Goal: Task Accomplishment & Management: Complete application form

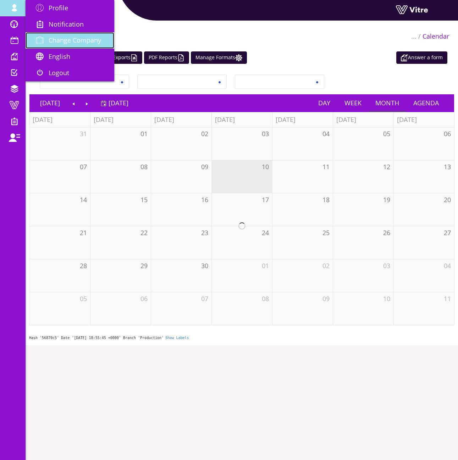
click at [71, 41] on span "Change Company" at bounding box center [75, 40] width 52 height 9
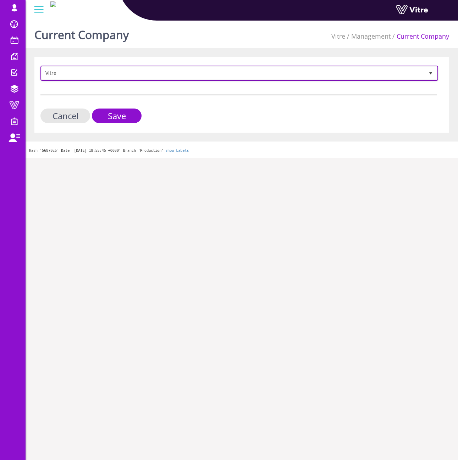
click at [73, 75] on span "Vitre" at bounding box center [232, 73] width 383 height 13
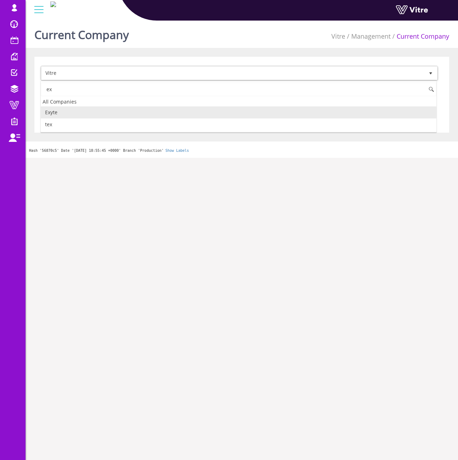
click at [71, 115] on li "Exyte" at bounding box center [238, 112] width 395 height 12
type input "ex"
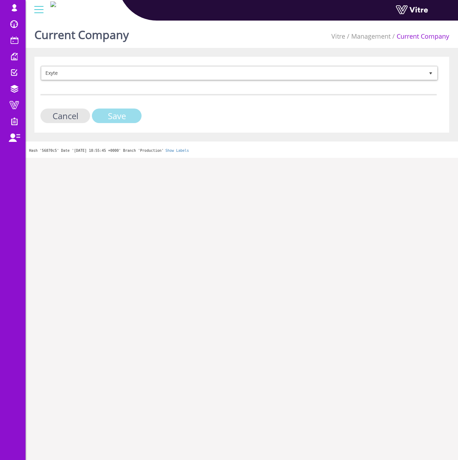
click at [100, 121] on input "Save" at bounding box center [117, 116] width 50 height 15
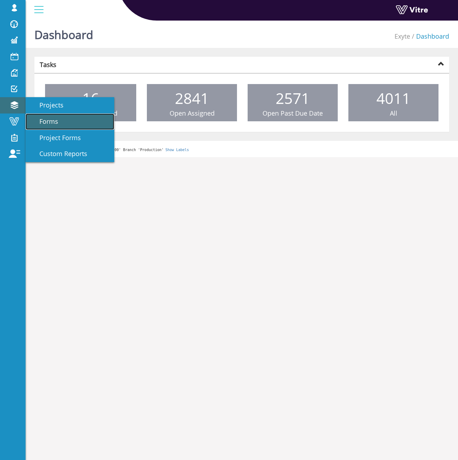
click at [46, 118] on span "Forms" at bounding box center [44, 121] width 27 height 9
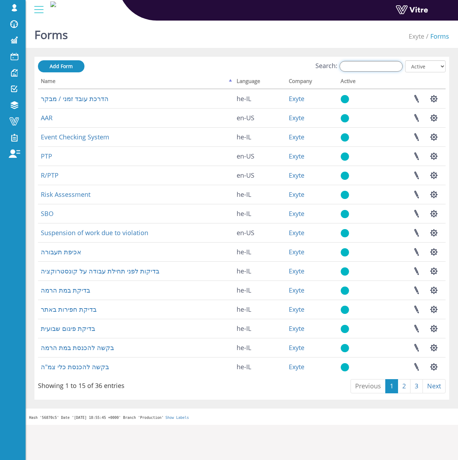
click at [363, 66] on input "Search:" at bounding box center [370, 66] width 63 height 11
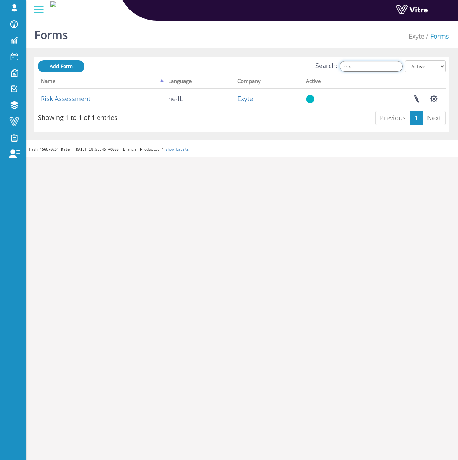
click at [370, 68] on input "risk" at bounding box center [370, 66] width 63 height 11
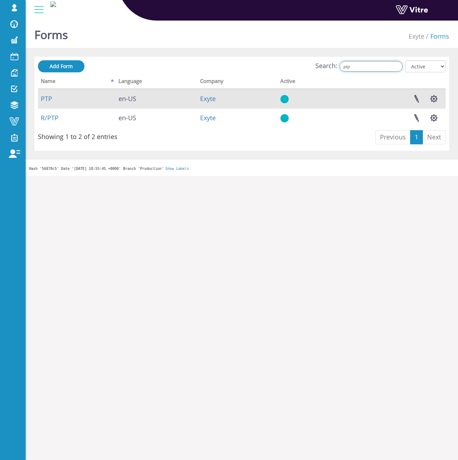
type input "ptp"
click at [52, 99] on td "PTP" at bounding box center [77, 98] width 78 height 19
click at [50, 100] on link "PTP" at bounding box center [46, 98] width 11 height 9
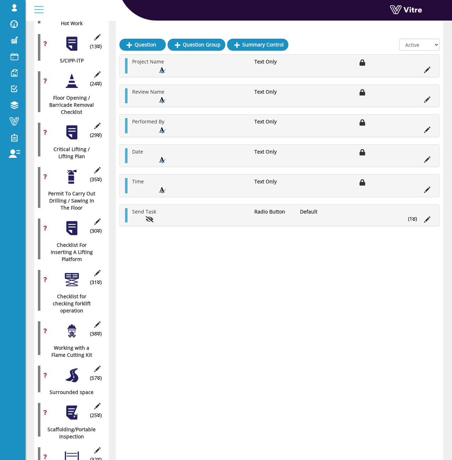
scroll to position [461, 0]
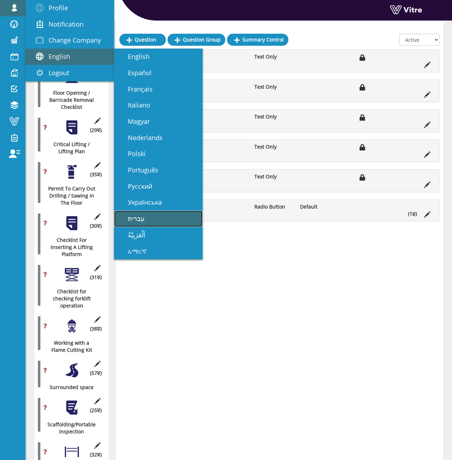
click at [166, 220] on link "עברית" at bounding box center [158, 219] width 89 height 16
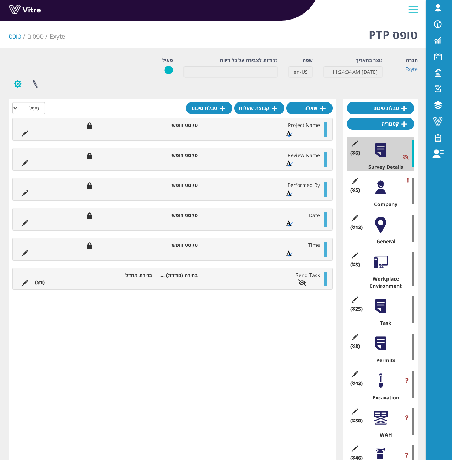
click at [17, 84] on button "button" at bounding box center [18, 83] width 18 height 19
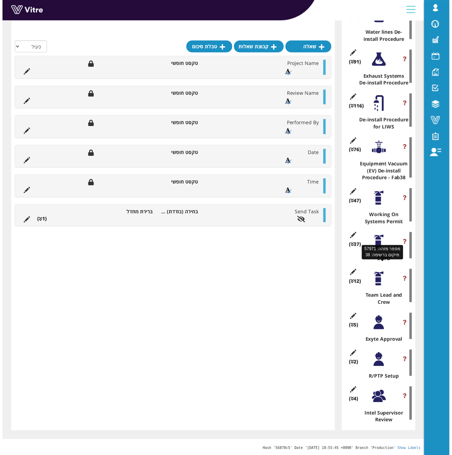
scroll to position [1103, 0]
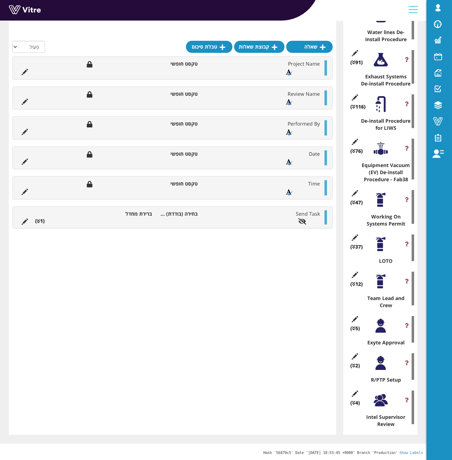
click at [396, 212] on div "(47 ) Working On Systems Permit" at bounding box center [380, 207] width 67 height 41
click at [384, 201] on div at bounding box center [381, 200] width 16 height 16
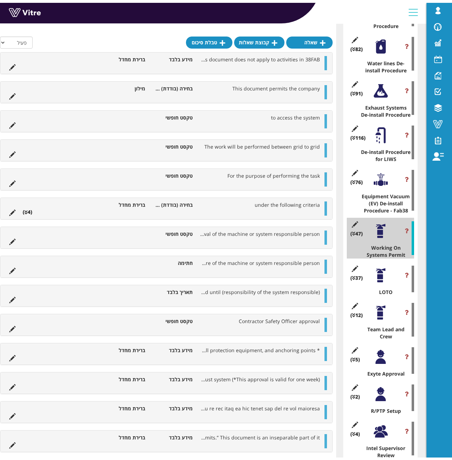
scroll to position [245, 0]
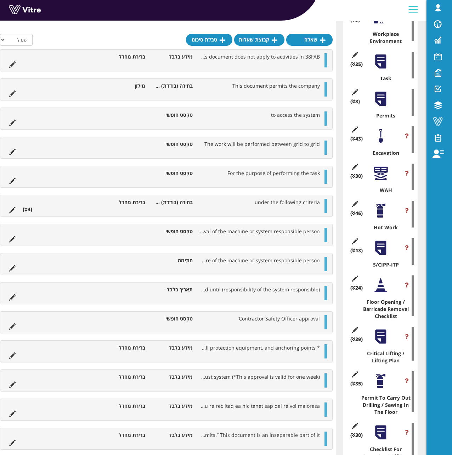
click at [382, 208] on div at bounding box center [381, 210] width 16 height 16
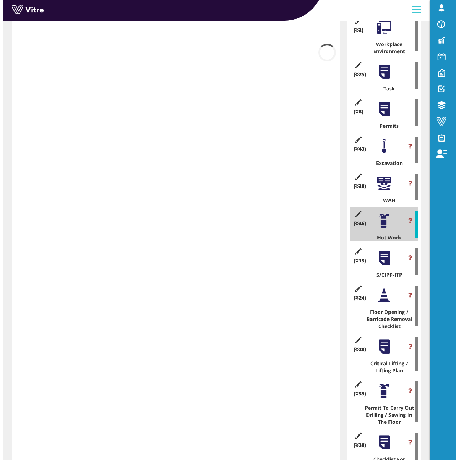
scroll to position [174, 0]
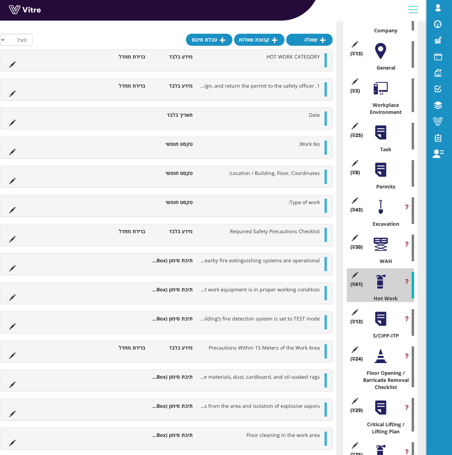
click at [377, 239] on div at bounding box center [381, 244] width 16 height 16
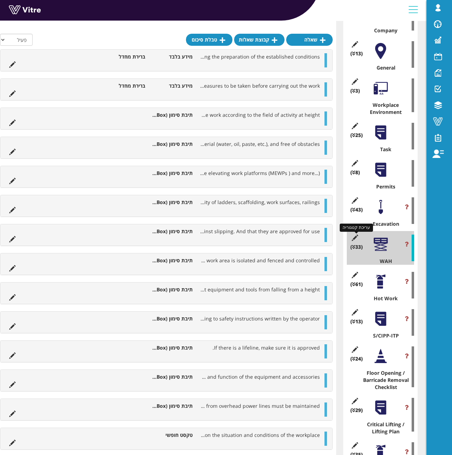
click at [358, 237] on icon at bounding box center [355, 237] width 9 height 6
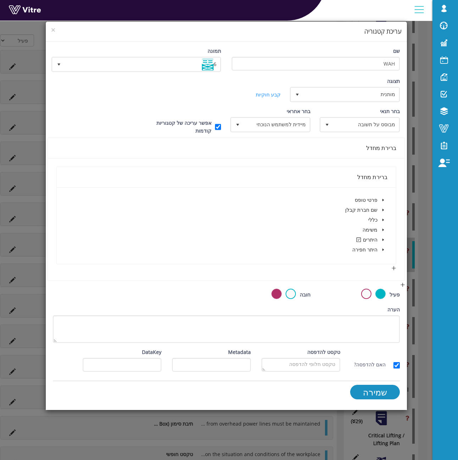
click at [380, 240] on span at bounding box center [383, 239] width 9 height 9
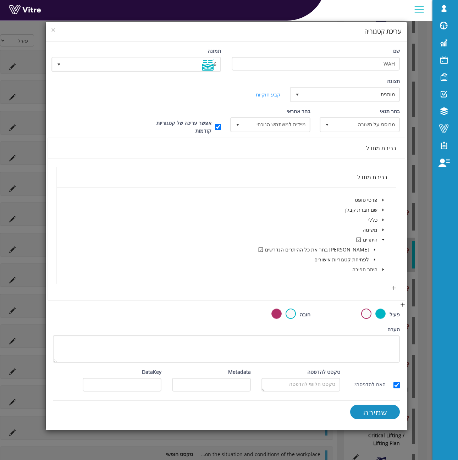
click at [375, 251] on icon "caret-down" at bounding box center [375, 250] width 4 height 4
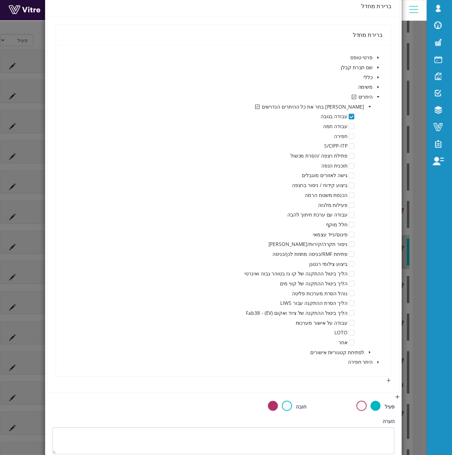
scroll to position [71, 0]
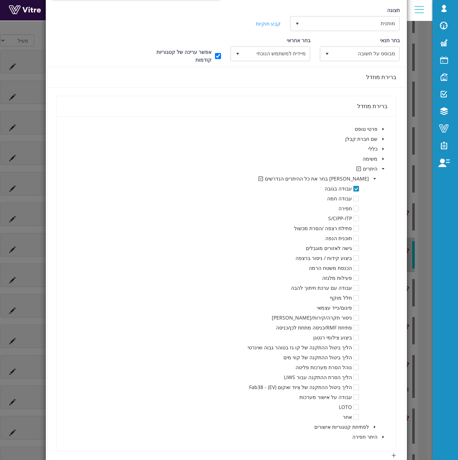
click at [45, 43] on div "× עריכת קטגוריה שם WAH תמונה 6 6 תצוגה מותנית 5 קביעת משך דקות 0 קבע חוקיות קבי…" at bounding box center [229, 230] width 458 height 460
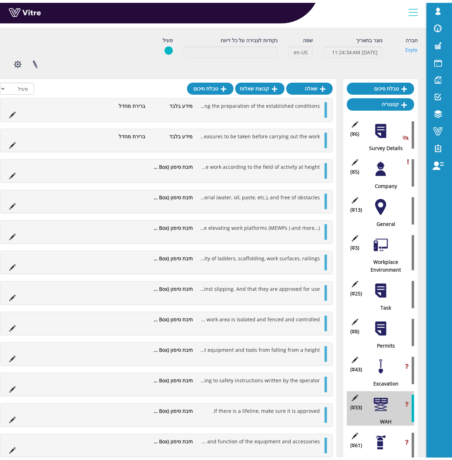
scroll to position [35, 0]
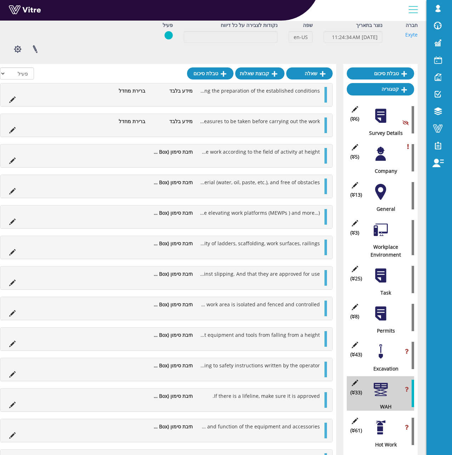
click at [379, 324] on div "(8 ) Permits" at bounding box center [380, 317] width 67 height 34
click at [380, 323] on div "(8 ) Permits" at bounding box center [380, 317] width 67 height 34
click at [382, 322] on div "(8 ) Permits" at bounding box center [380, 317] width 67 height 34
click at [384, 320] on div at bounding box center [381, 313] width 16 height 16
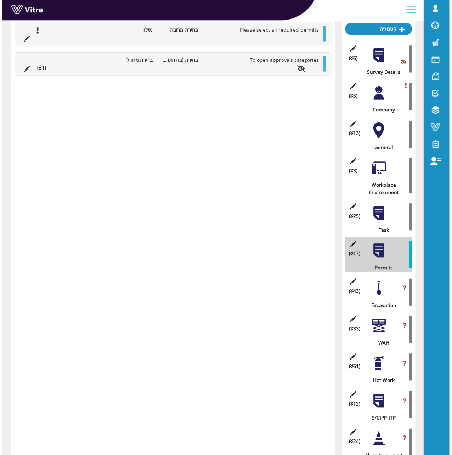
scroll to position [106, 0]
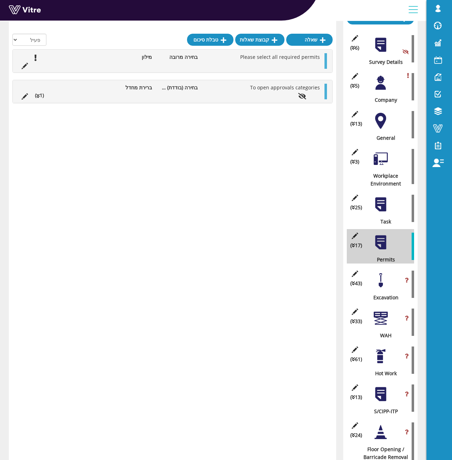
click at [385, 358] on div at bounding box center [381, 356] width 16 height 16
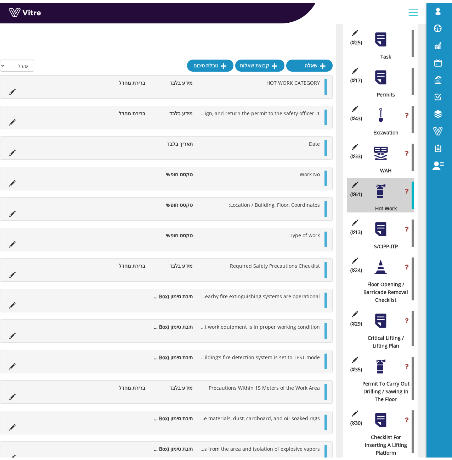
scroll to position [195, 0]
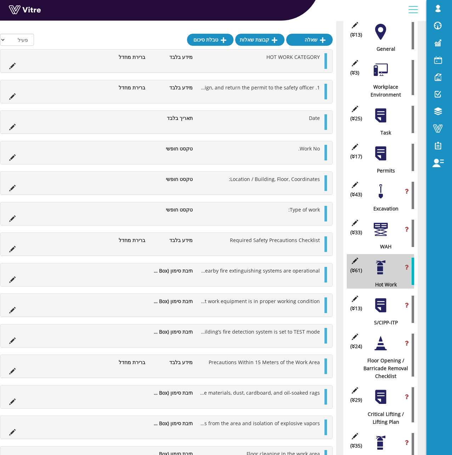
click at [385, 161] on div at bounding box center [381, 153] width 16 height 16
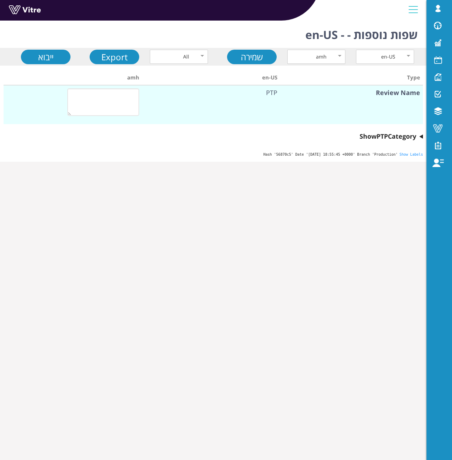
click at [309, 57] on div "amh" at bounding box center [308, 57] width 35 height 8
type textarea "PTP"
type textarea "פרטי טופס"
type textarea "FAB 38"
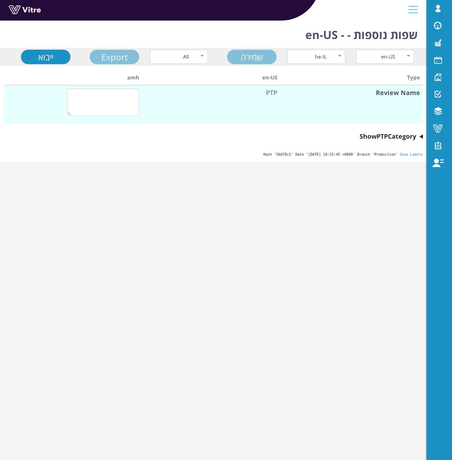
type textarea "שם בדיקה"
type textarea "בוצע על ידי"
type textarea "תאריך"
type textarea "שעה"
type textarea "המשימה נשלחה על ידי"
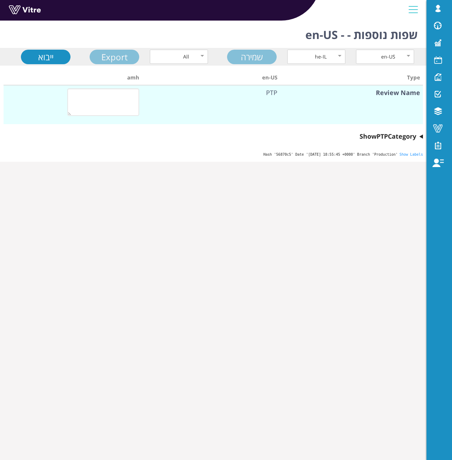
type textarea "כן"
type textarea "שם חברת קבלן"
type textarea "תאריך"
type textarea "שם חברת קבלן"
type textarea "שעת התחלה"
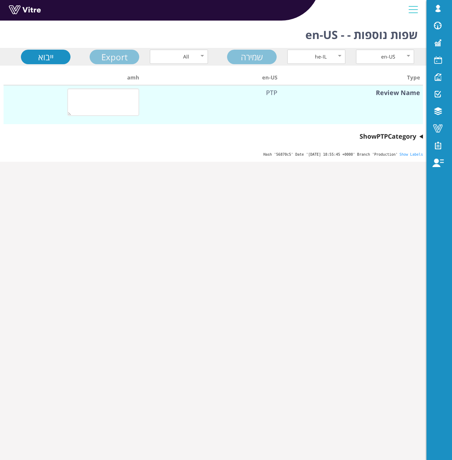
type textarea "שעת סיום"
type textarea "ראש צוות"
type textarea "כללי"
type textarea "גישה לאזור"
type textarea "שבילי הליכה ונקודות גישה נקיים מפסולת, מכשולים וסכנות מעידה"
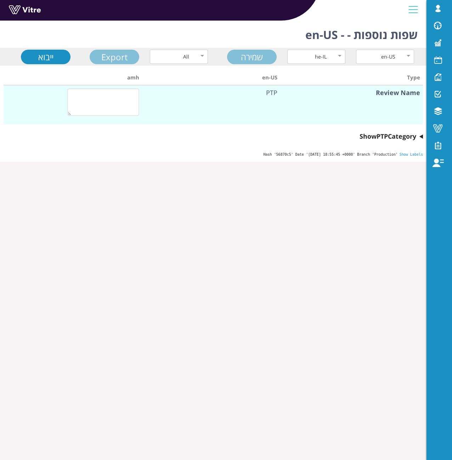
type textarea "תקין"
type textarea "לא תקין"
type textarea "תאורת אזור"
type textarea "תקין"
type textarea "לא תקין"
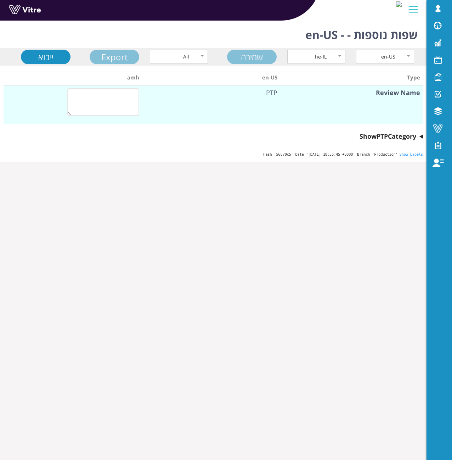
type textarea "אחסון חומרים | סדר וניקיון"
type textarea "כל החומרים מאוחסנים ומאורגנים בקפידה."
type textarea "חומר מבוים מוגבל לצריכה של 3 ימים."
type textarea "אזורי העבודה נשמרים נקיים מפסולת, פסולת, ציוד עודף וחומרים."
type textarea "וודא שהאזור עבודה נקי ויש לתקשר זאת מול הצוות"
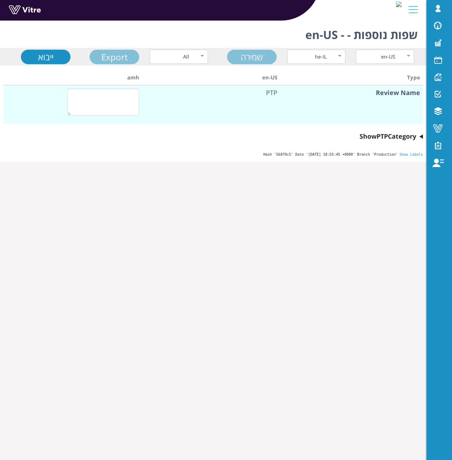
type textarea "הסדרים נאותים לסילוק, איסוף ופינוי אשפה/פסולת."
type textarea "מיקום מדויק"
type textarea "האם יש תוכנית חירום/הצלה? אם כן, נא לתאר."
type textarea "כן"
type textarea "לא"
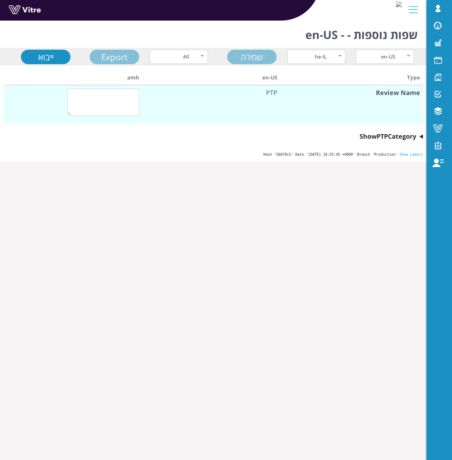
type textarea "מיקום"
type textarea "מיקום המקלט (הגעה תוך 45 שניות)"
type textarea "האם יש סיכון מאושר?RAMS אנא ודא שכל העובדים החתומים קראו את טופס הערכת הסיכונים"
type textarea "נא להזין את מספר הRAMS"
type textarea "האם נדרש גידור? אם כן נא סמן בהתאם"
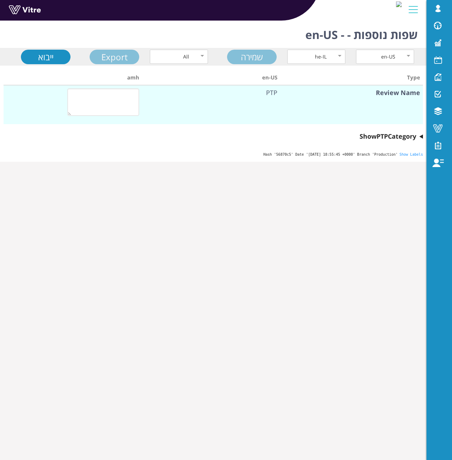
type textarea "יש להגדיר את הרדיוס הנדרש בהתאם לסיכון הספציפי"
type textarea "שם Intel CM: בחר שם"
type textarea "סביבת מקום העבודה"
type textarea "מיקום היציאה הקרובה ביותר"
type textarea "מיקום המטף"
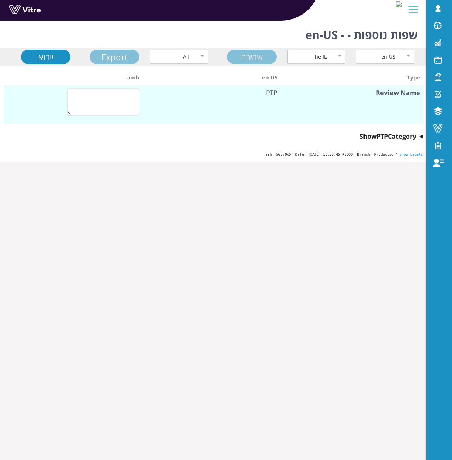
type textarea "מיקום מקלחת חירום / שטיפת עיניים"
type textarea "משימה"
type textarea "שלב מס' 1, סכנות ובקרות"
type textarea "שלב מס' 2, סכנות ובקרות"
type textarea "שלב מס' 3, סכנות ובקרות"
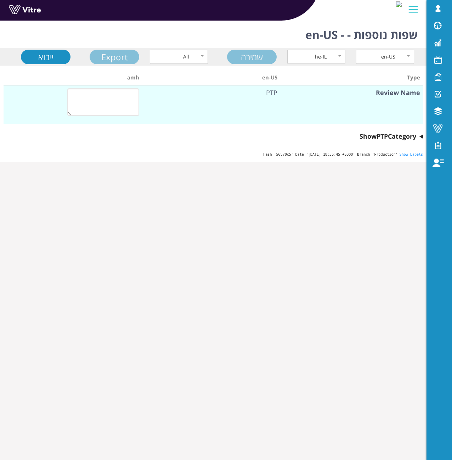
type textarea "שלב מס' 4, סכנות ובקרות"
type textarea "שלב מס' 5, סכנות ובקרות"
type textarea "שלב מס' 6, סכנות ובקרות"
type textarea "שלב מס' 7, סכנות ובקרות"
type textarea "שלב מס' 8, סכנות ובקרות"
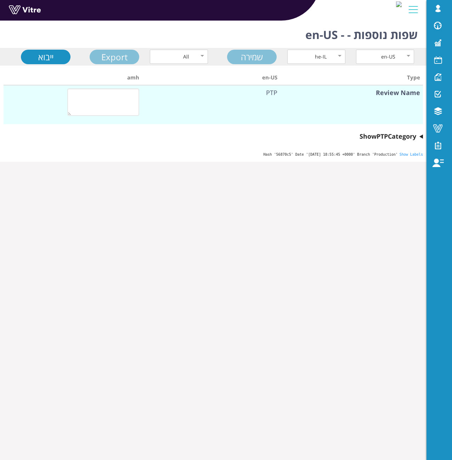
type textarea "שלב מס' 9, סכנות ובקרות"
type textarea "שלב מס' 10, סכנות ובקרות"
type textarea "משימה/פעילות"
type textarea "סכנה"
type textarea "בקרה"
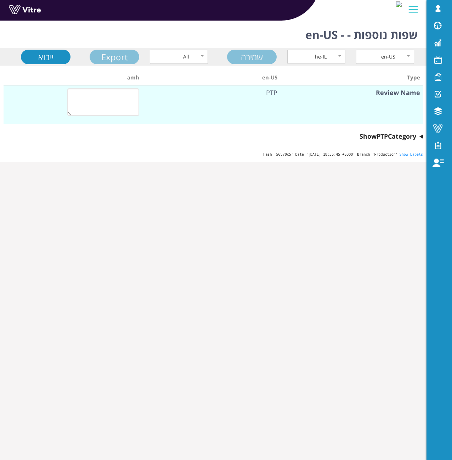
type textarea "שלב 1 - שם/תיאור השלב"
type textarea "שלב 2 - שם/תיאור השלב"
type textarea "סכנה"
type textarea "בקרה"
type textarea "שלב 3 - שם/תיאור השלב"
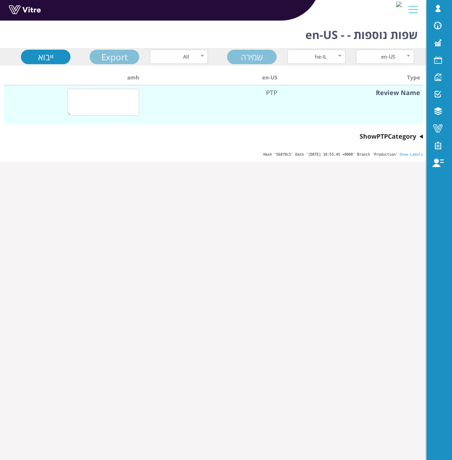
type textarea "סכנה"
type textarea "בקרה"
type textarea "שלב 4 - שם/תיאור השלב"
type textarea "שלב 5 - שם/תיאור השלב"
type textarea "שלב 6 - שם/תיאור השלב"
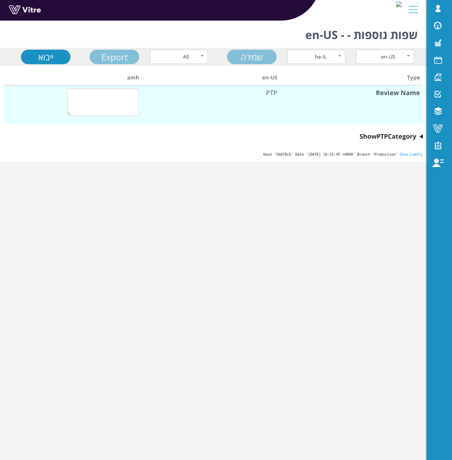
type textarea "שלב 7 - שם/תיאור השלב"
type textarea "שלב 8 - שם/תיאור השלב"
type textarea "שלב 9 - שם/תיאור השלב"
type textarea "שלב 10 - שם/תיאור השלב"
type textarea "סכנה"
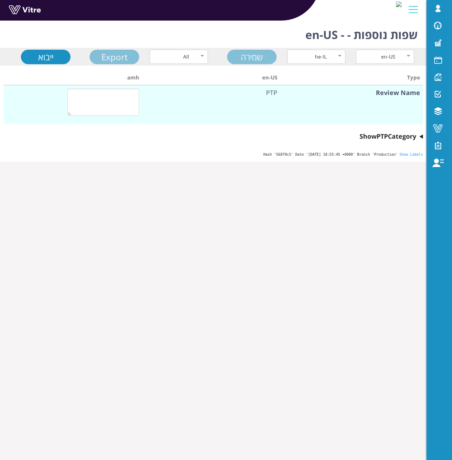
type textarea "סכנה"
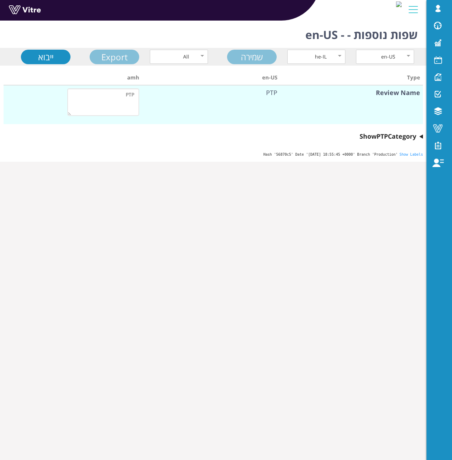
type textarea "סכנה"
type textarea "בקרה"
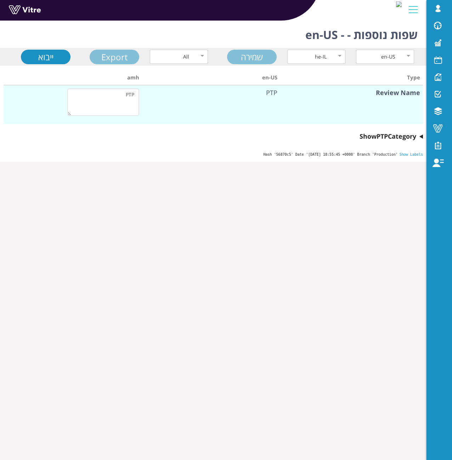
type textarea "בקרה"
type textarea "היתרים"
type textarea "אנא בחר את כל ההיתרים הנדרשים"
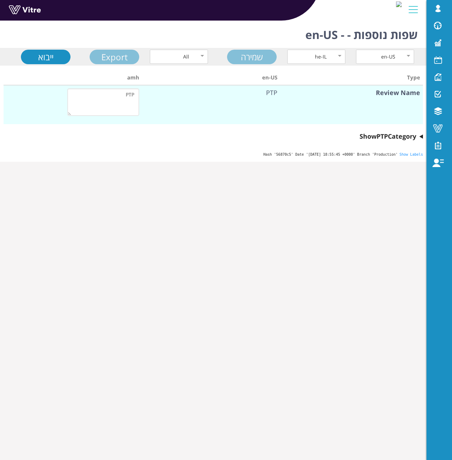
type textarea "עבודה בגובה"
type textarea "עבודה חמה"
type textarea "חפירה"
type textarea "חפירה מוקדמת"
type textarea "SIPP"
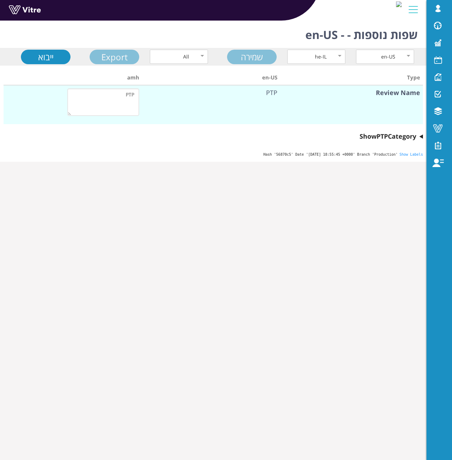
type textarea "רשימת תיוג לפתיחת רצפה / הסרת מחסום"
type textarea "תוכנית הנפה/ הנפה קריטית"
type textarea "היתר גישה לאזורים מוגבלים"
type textarea "היתר לביצוע קידוח / ניסור ברצפה"
type textarea "רשימת בדיקה להכנסת במת הרמה"
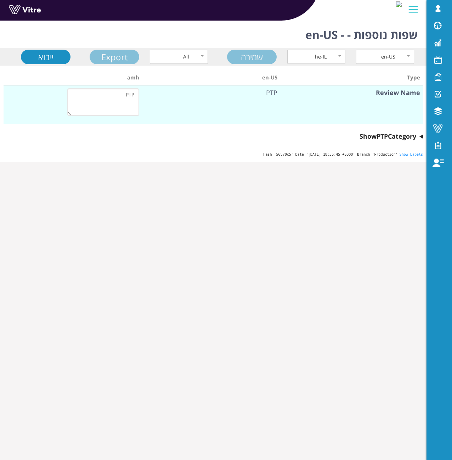
type textarea "עבודה עם ערכת חיתוך להבה"
type textarea "חלל מוקף"
type textarea "בדיקת פיגום נייד"
type textarea "נוהל ניסור רצפת תקרה/קירות/קיר גבס"
type textarea "פתיחת RMF / כניסה מתחת לדום / כניסה"
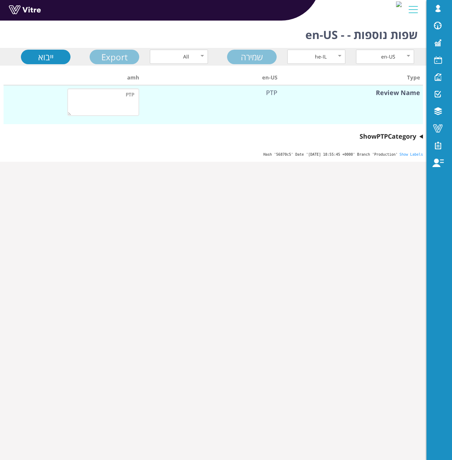
type textarea "ביצוע צילומים רדיוגרפיים"
type textarea "ביטול התקנה של פרוצדורת הסרת התקנה"
type textarea "נוהל הסרת התקנה של קווי מים"
type textarea "לפתיחת קטגוריות אישורים"
type textarea "כן"
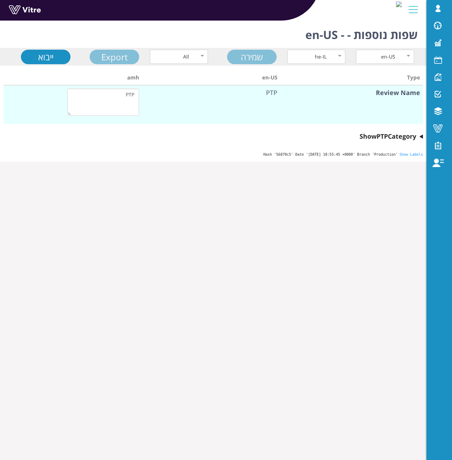
type textarea "היתר חפירה"
type textarea "רשימת מורשים לכניסה לחפירה מאושרת"
type textarea "קבלן"
type textarea "כן"
type textarea "לא"
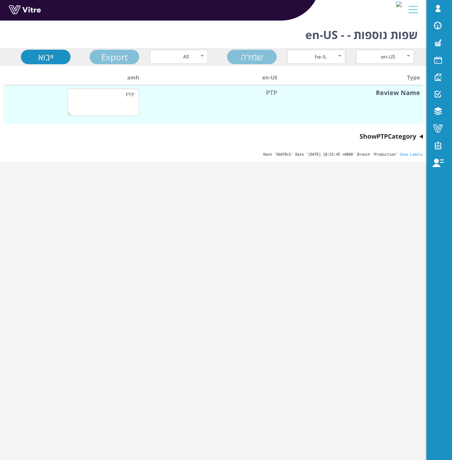
type textarea "מס ריסק"
type textarea "כן"
type textarea "לא"
type textarea "פרויקט"
type textarea "כן"
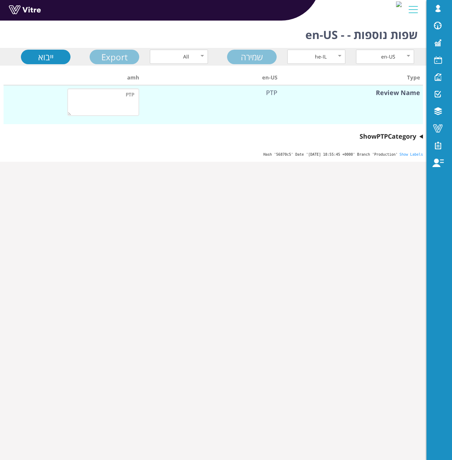
type textarea "לא"
type textarea "מיקום העבודה"
type textarea "קורדינטות"
type textarea "תאריך תחילה"
type textarea "כן"
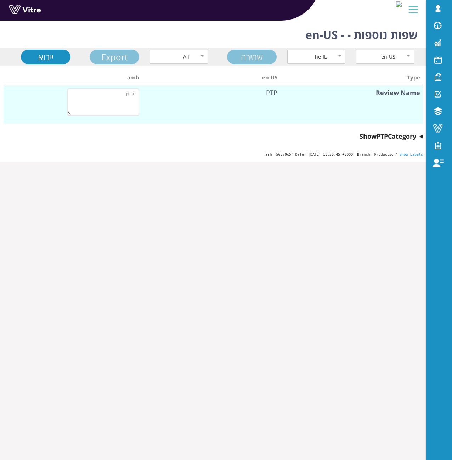
type textarea "לא רלוונטי"
type textarea "מנהל פרויקט מטעם הקבלן (נציג מטעם הקבלן אשר בידיו קובץ תשתיות Master Plan לאחר …"
type textarea "כן"
type textarea "לא רלוונטי"
type textarea "השווה בין השרטוט למקור"
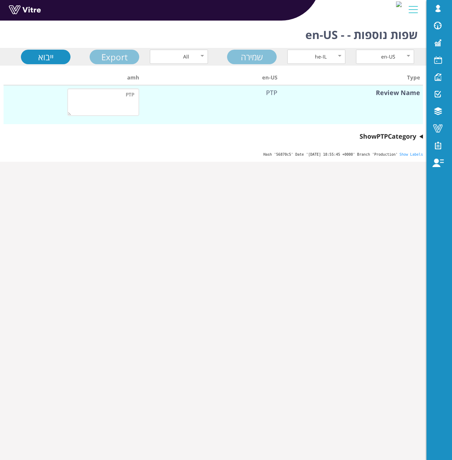
type textarea "כן"
type textarea "לא רלוונטי"
type textarea "סמן את מיקום המערכות הקיימות"
type textarea "כן"
type textarea "לא רלוונטי"
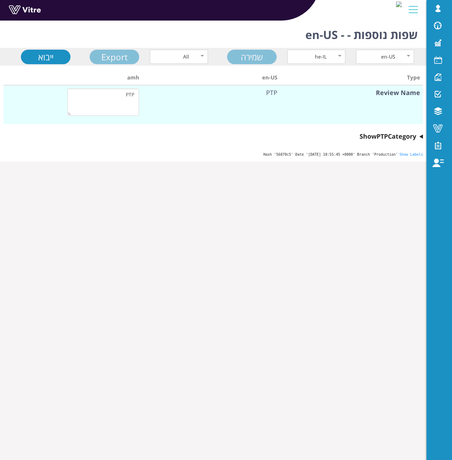
type textarea "מאשר את הנ"ל, קראתי והבנתי את נוהל החפירה. כמו כן, אני מתואם עם מנהלי האזור Sys…"
type textarea "חתימה"
type textarea "תאריך"
type textarea "שם מנהל פרויקט"
type textarea "מנהל עבודה (בקי בניהול ובקרת פעילות החפירה, מכיר את הסיכונים ואת המערכות באזור …"
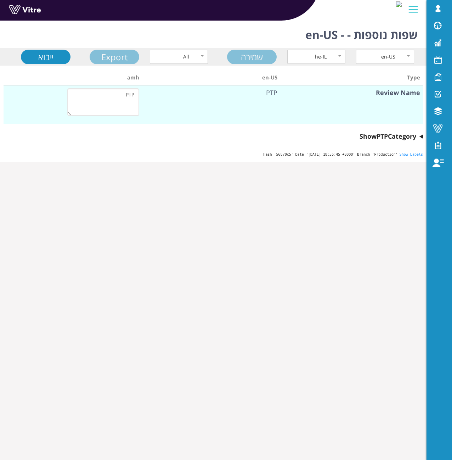
type textarea "בדיקת מחלקת בטיחות מטעם הקבלן"
type textarea "סגירת אישור בדוק שהאזור מגודר בגידור קשיח למניעת נפילה כולל שלטים "זהירות בור פ…"
type textarea "ממונה בטיחות מטעם הקבלן"
type textarea "חתימה"
type textarea "תאריך"
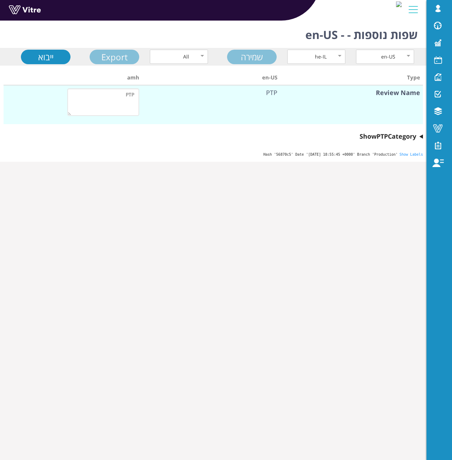
type textarea "היתר חפירה יומי"
type textarea "וודא המצאות שרטוט מערכות תת קרקעיות ותוכנית חפירה מעודכנים בגרסתם האחרונה Site …"
type textarea "האם יש סקירת קרקע ונבדקו תנאי הקרקע, הושלמו הנחיות יועץ במידת הצורך"
type textarea "כל האישורים נלקחו בחשבון (סולם, גובה, חלל מוקף)"
type textarea "תוכנית עבודה מפורטת וחתומה ע"י כלל הגורמים )מנ"ע, מנהל פרויקט, מנהל אזור וכו"
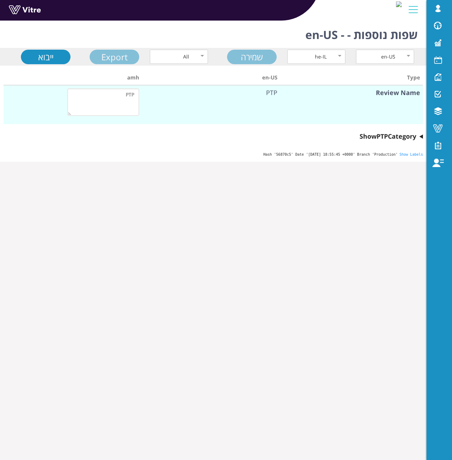
type textarea "כלים מתאימים לביצוע העבודה (חישופית, מחפר/מחפרון עם כף חלקה, אמצעים ידניים"
type textarea "גידור קשיח ושילוט זמינים וממוקמים בשטח החפירה."
type textarea "אנא ודא קיום התנאים לחפירה /תעלה."
type textarea "אנא בדוק את השיפועים הנדרשים או תכנית דיפון"
type textarea "האם לפי התקן הישראלי בהתאם לסוג הקרקע?"
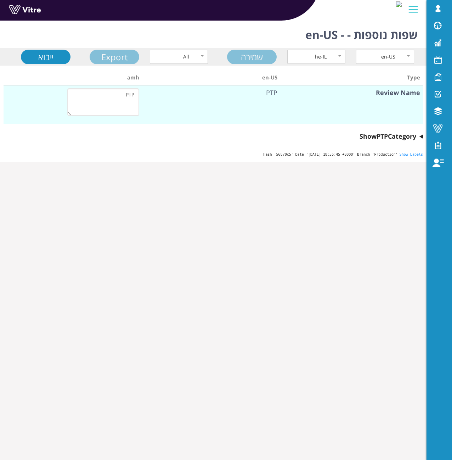
type textarea "האם תוכנית הבטיחות מתאימה לתקנות?"
type textarea "אישור מהנדס לחפירה לעומק של יותר מ 4 מטר."
type textarea "אנא וודא תשתיות קרובות"
type textarea "תוכנית למקרה פגיעה בתשתיות כוללת היכרות של כלל התורנים וה System/Area Owners"
type textarea "אנא וודא סימון תשתיות קיימות וחתימות של מנהל פרויקט וה System/Area Owners"
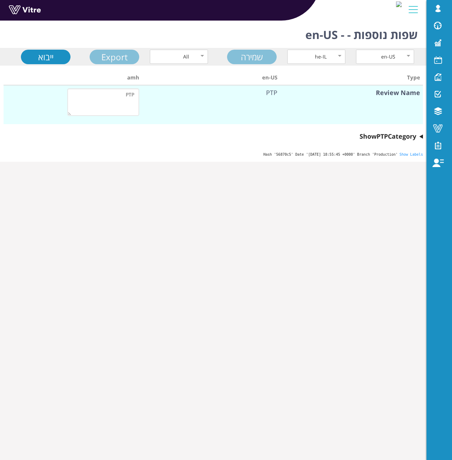
type textarea "וודא "בקרה " (LOTO) על מערכות חיות."
type textarea "אנא וודא שכל התנאים המוקדמים,זהירות/הגבלה של הנחיה זו ,בוצעו."
type textarea "האם קיים תיאום מול המושפעים מהפעילות"
type textarea "שם מנהל העבודה הכללי / ראש צוות מטעם הקבלן"
type textarea "חתימה"
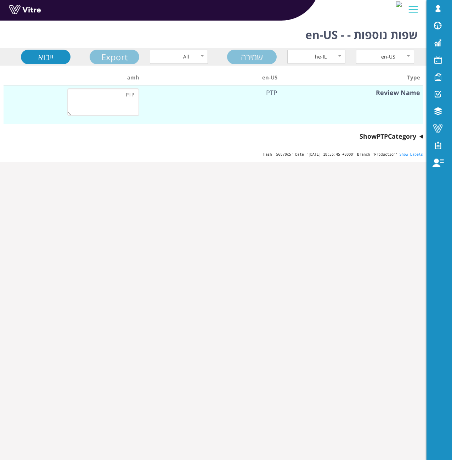
type textarea "תאריך"
type textarea "הערות"
type textarea "בחתימתי, אני מצהיר שעברתי הדרכת חפירות כללית ומנהל העבודה הדריך אותי בנוגע לסיכ…"
type textarea "שם מלא"
type textarea "ת.ז / WWID"
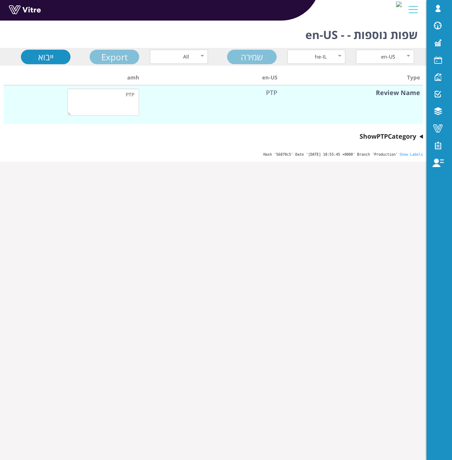
type textarea "תאריך"
type textarea "חתימה"
type textarea "עבודה בגובה"
type textarea "עובדי גובה"
type textarea "הצ'ק ליסט נועד לסייע ולהדריך את היוזם/המפקח/המאשר בקביעת התנאים המוחלטים בהם יש…"
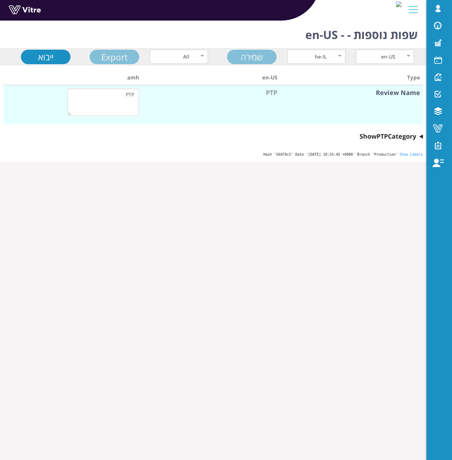
type textarea "אמצעי בטיחות שיש לנקוט לפני ביצוע העבודות:"
type textarea "נא לוודא כי כל העובדים עברו הדרכה לעבודה בגובה על פי התקנות החדשות (2007 ), וכי…"
type textarea "ודא שהרצפה/משטח העבודה יבש, נקי מחומר חלק (מים, שמן, משחה וכו'), וללא מכשולים"
type textarea "ודא אמצעי חילוץ חירום (סל הרמה, פלטפורמות עבודה הרמה ניידות (MEWPs) ועוד...)."
type textarea "תקינות סולמות, פיגומים, משטחי עבודה, מעקות."
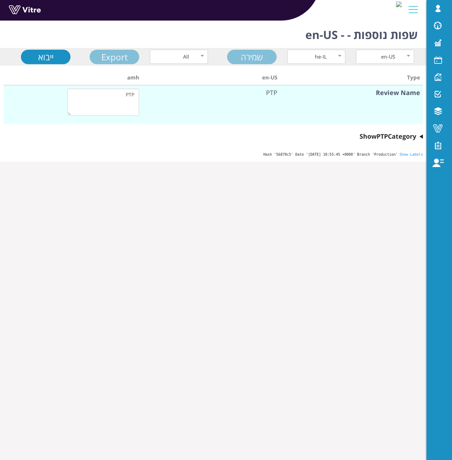
type textarea "הסולמות קבועים ומאובטחים מפני החלקה. ושהם מאושרים לשימוש."
type textarea "אזור העבודה מבודד ומגודר ומשולט."
type textarea "ננקטו אמצעים למניעת נפילת ציוד וכלים מגובה."
type textarea "אין לבצע עבודה בחושך, בזמן ראות לקויה, רוחות חזקות , גשם שוטף , שלג או ברד – אל…"
type textarea "אם קיים קו חיים, וודא כי הוא מאושר."
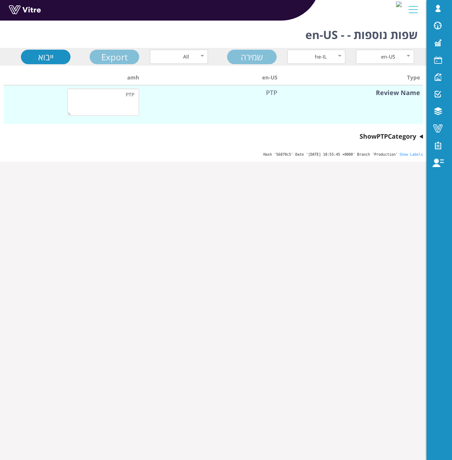
type textarea "וודא כי הציוד לעבודה בגובה עומד בדרישות התקן, בתוקף (ע"פ הנחיות יצרן), תקין – מ…"
type textarea "ננקטו אמצעי זהירות נגד מגע במערכות חשמל (כבלים, שנאים, לוחות וכד'). יש לשמור מר…"
type textarea "נא לציין אם יש דרישות נוספות בהתאם למצב ולתנאי מקום העבודה."
type textarea "אמצעים שיש לנקוט בעת ביצוע העבודה:"
type textarea "העובד יהיה מאובטח במשך כל זמן העבודה במערכת אבטחה המחוברת לרתמת בטיחות."
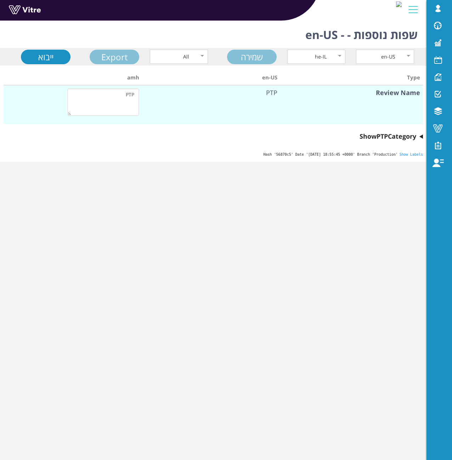
type textarea "בעת ביצוע עבודה בגובה באתר, יימצא תמיד במפלס הקרקע אדם בגיר מטעם המבצע, נוסף על…"
type textarea "יש להתייחס לצורך בשימוש בציוד מגן אישי ולציין את הדרוש ע"ג הרשאת העבודה:"
type textarea "רתמה - תקינה, שלמה ומותאמת למידותיו של העובד"
type textarea "ציוד לבלימת נפילה: בולם נפילה נסוג (יו-יו), סופג אנרגיה"
type textarea "מערכת מיקום עבודה: שרוך, שרוך מיקום עבודה מתכוונן"
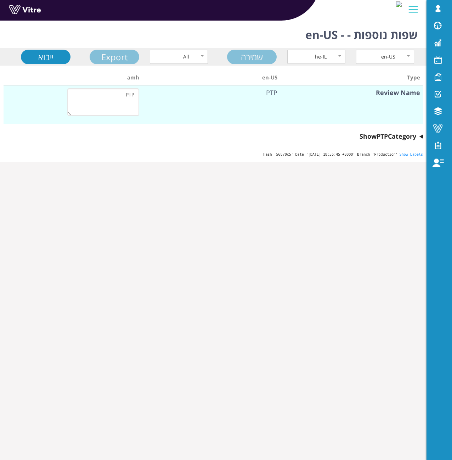
type textarea "קסדה מתאימה לעבודה בגובה"
type textarea "האם רצועה לקסדה תקנית."
type textarea "שם חברה מבצעת"
type textarea "שם ממונה בטיחות מטעם הקבלן (שם מלא)"
type textarea "חתימה"
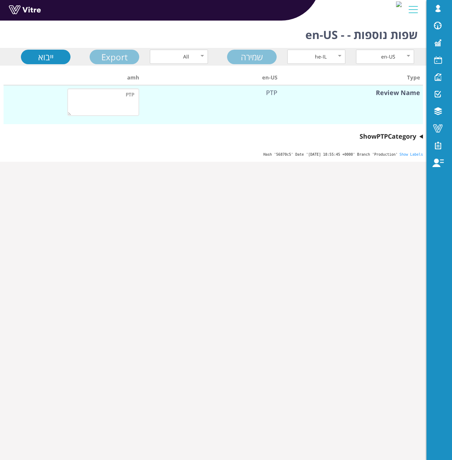
type textarea "תאריך ביצוע העבודה"
type textarea "שעה"
click at [421, 136] on summary "Show PTP Category" at bounding box center [214, 136] width 420 height 10
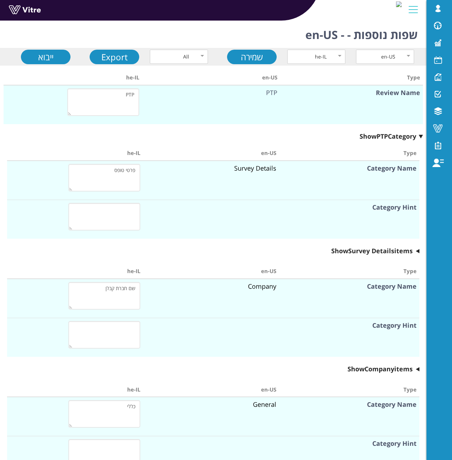
click at [407, 140] on summary "Show PTP Category" at bounding box center [214, 136] width 420 height 10
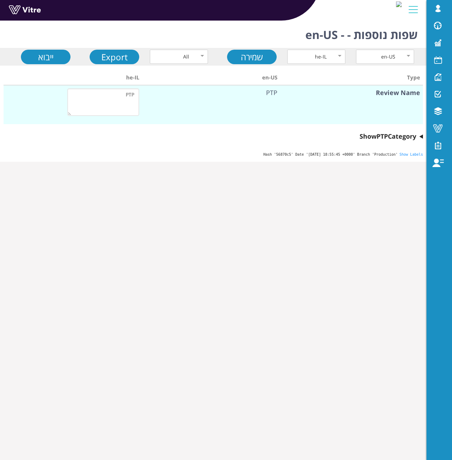
click at [424, 137] on div "Type en-US he-IL Review Name PTP PTP Show PTP Category Type en-US he-IL Categor…" at bounding box center [213, 105] width 427 height 79
click at [423, 137] on div "Type en-US he-IL Review Name PTP PTP Show PTP Category Type en-US he-IL Categor…" at bounding box center [213, 105] width 427 height 79
click at [421, 137] on summary "Show PTP Category" at bounding box center [214, 136] width 420 height 10
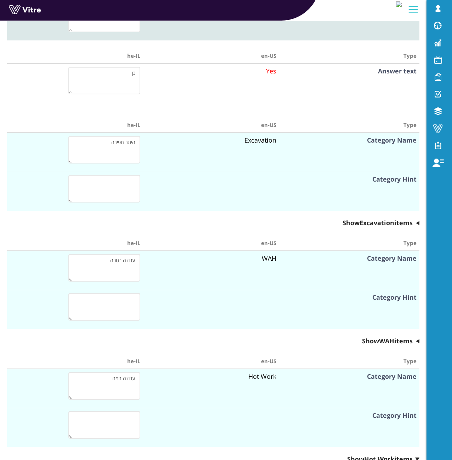
scroll to position [4573, 0]
